Goal: Transaction & Acquisition: Purchase product/service

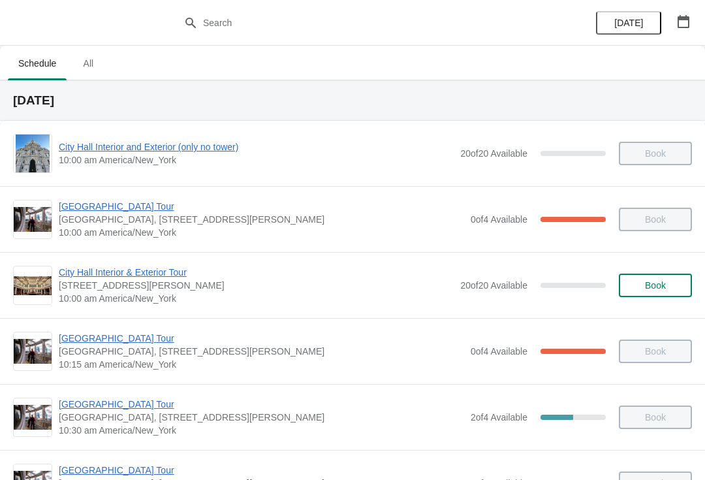
click at [685, 20] on icon "button" at bounding box center [684, 21] width 12 height 13
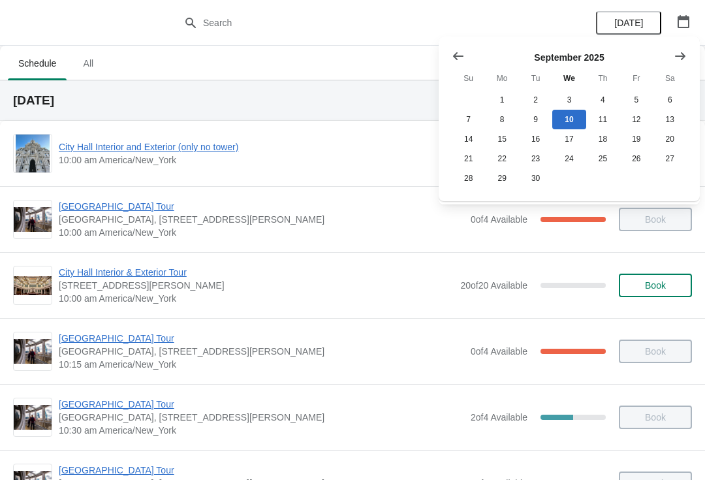
click at [680, 54] on icon "Show next month, October 2025" at bounding box center [680, 56] width 13 height 13
click at [627, 93] on button "3" at bounding box center [635, 100] width 33 height 20
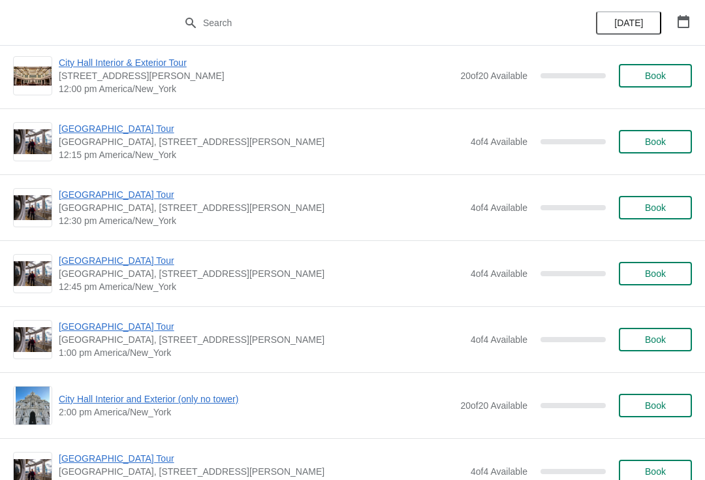
scroll to position [738, 0]
click at [657, 334] on span "Book" at bounding box center [655, 339] width 21 height 10
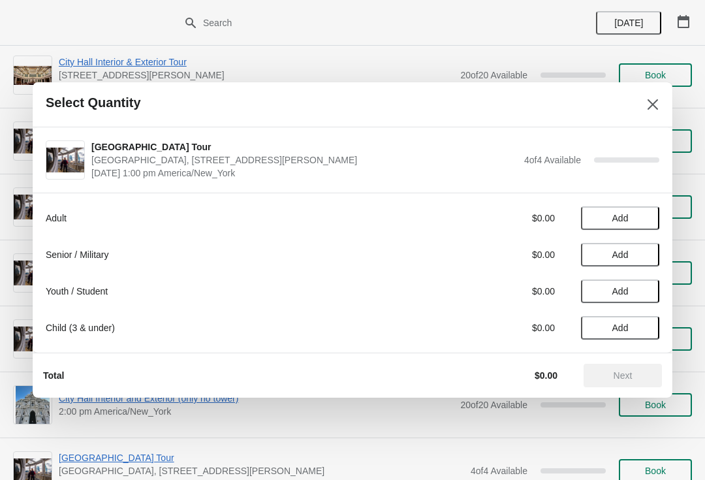
click at [643, 215] on span "Add" at bounding box center [620, 218] width 55 height 10
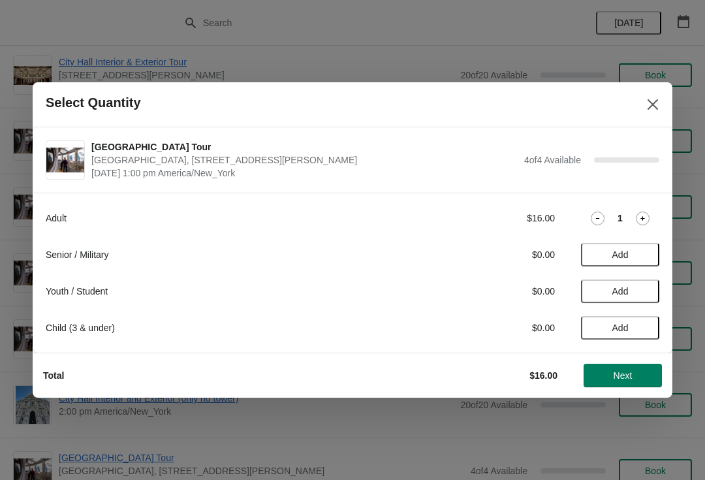
click at [648, 215] on icon at bounding box center [643, 218] width 14 height 14
click at [615, 375] on span "Next" at bounding box center [623, 375] width 19 height 10
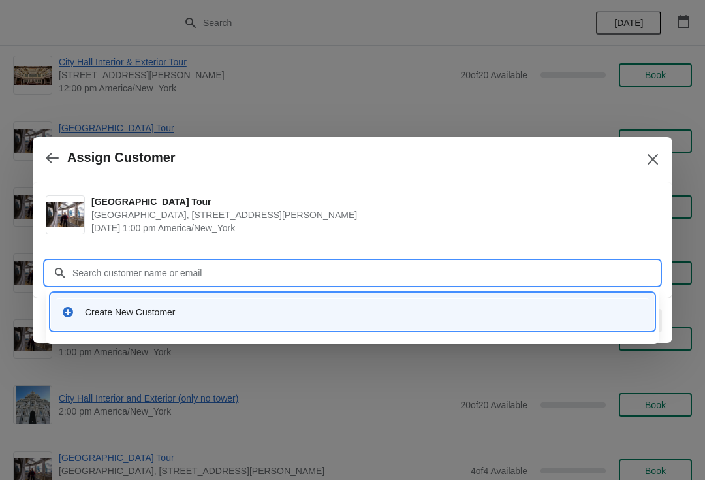
click at [135, 319] on div "Create New Customer" at bounding box center [352, 311] width 593 height 27
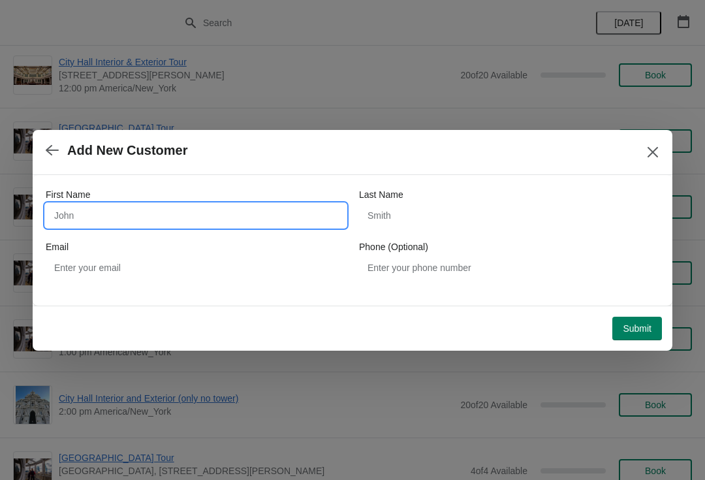
click at [136, 217] on input "First Name" at bounding box center [196, 215] width 300 height 23
type input "Henry"
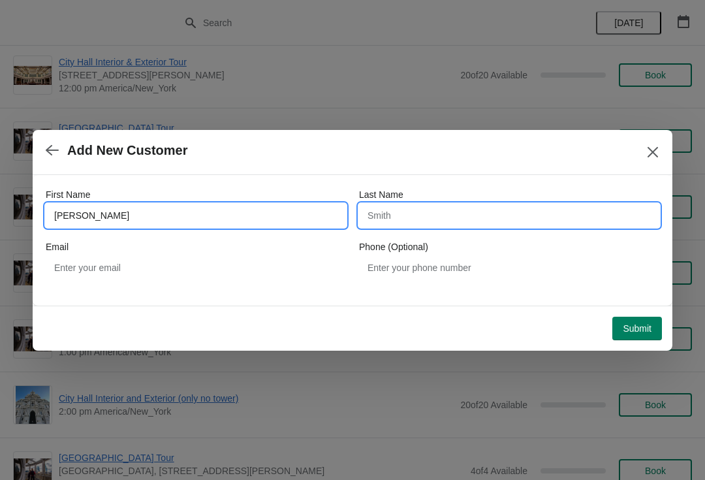
click at [457, 226] on input "Last Name" at bounding box center [509, 215] width 300 height 23
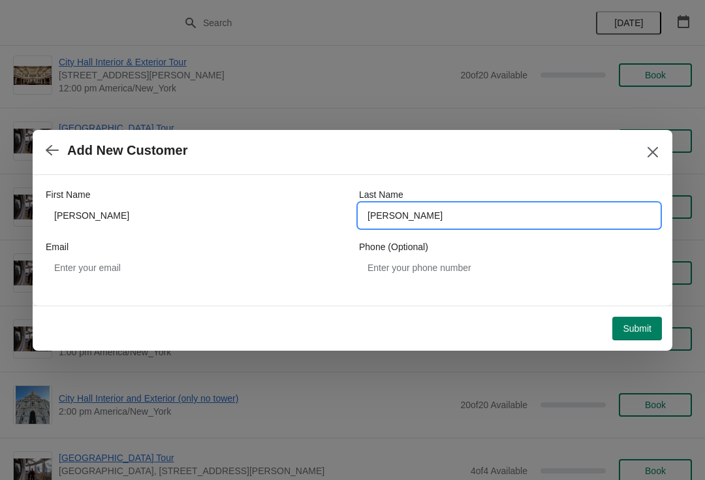
type input "Schmale"
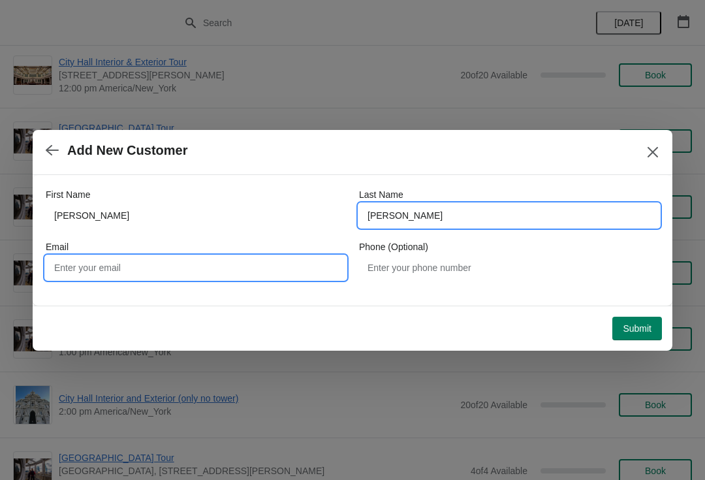
click at [204, 274] on input "Email" at bounding box center [196, 267] width 300 height 23
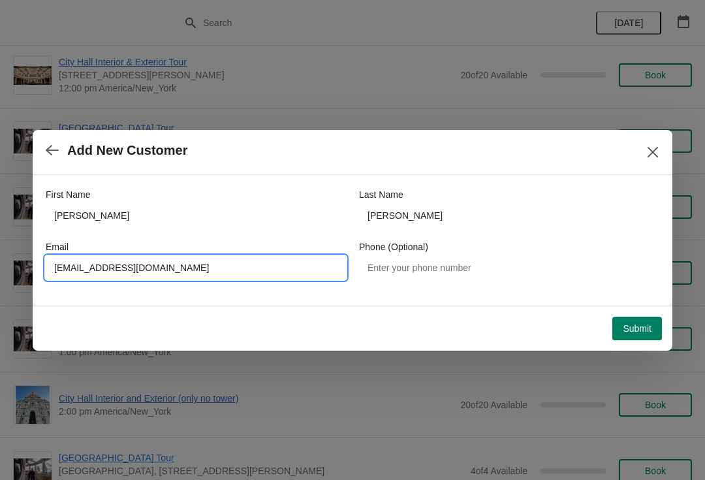
type input "Hschmale16@gmail.com"
click at [628, 339] on button "Submit" at bounding box center [637, 328] width 50 height 23
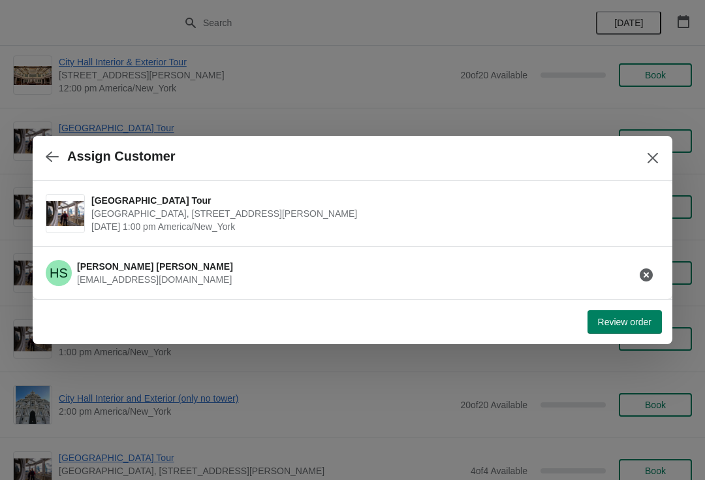
click at [636, 319] on span "Review order" at bounding box center [625, 322] width 54 height 10
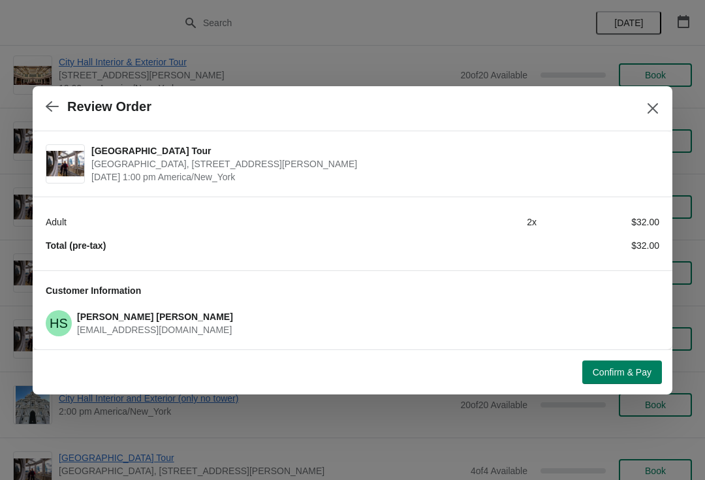
click at [604, 367] on span "Confirm & Pay" at bounding box center [622, 372] width 59 height 10
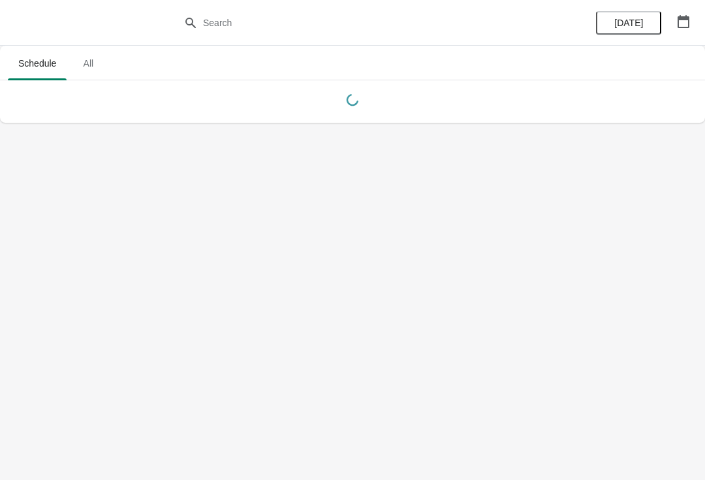
click at [693, 8] on div "[DATE]" at bounding box center [643, 23] width 124 height 46
click at [692, 16] on button "button" at bounding box center [683, 21] width 23 height 23
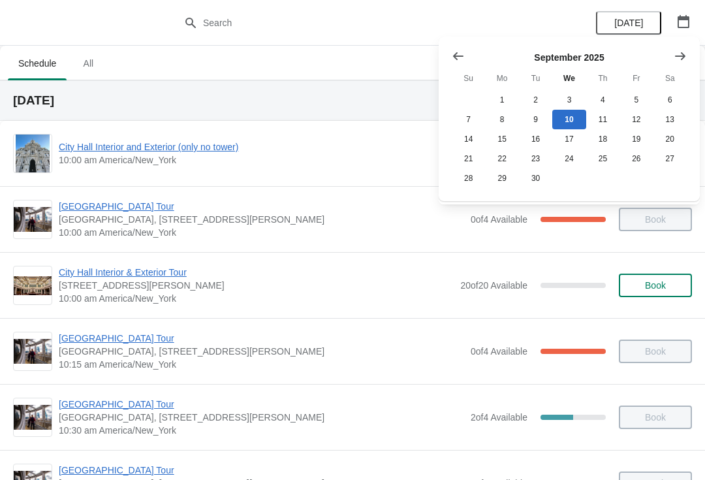
click at [688, 47] on button "Show next month, October 2025" at bounding box center [679, 55] width 23 height 23
